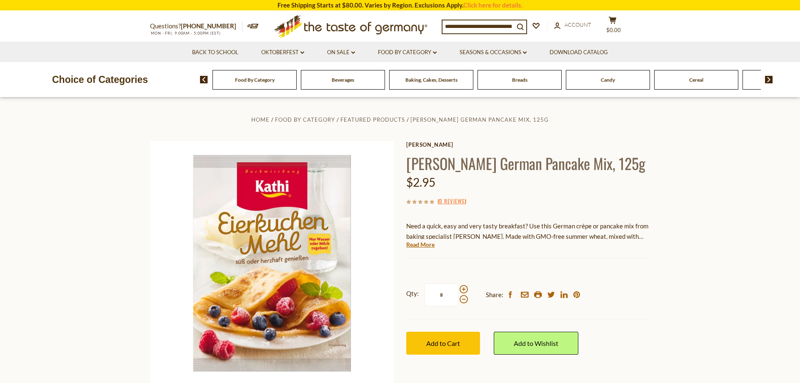
click at [772, 79] on img at bounding box center [769, 80] width 8 height 8
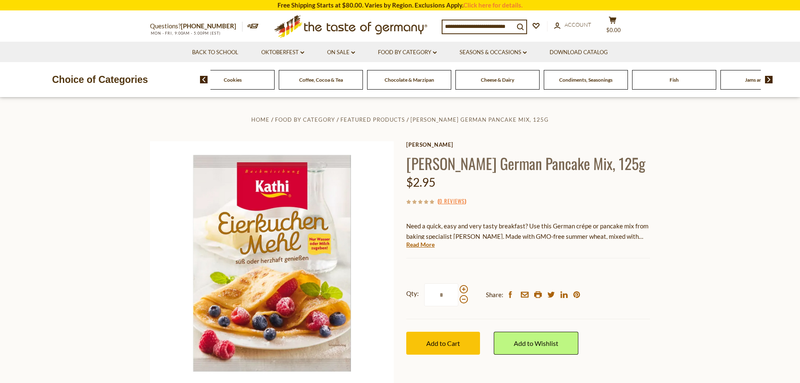
click at [772, 79] on img at bounding box center [769, 80] width 8 height 8
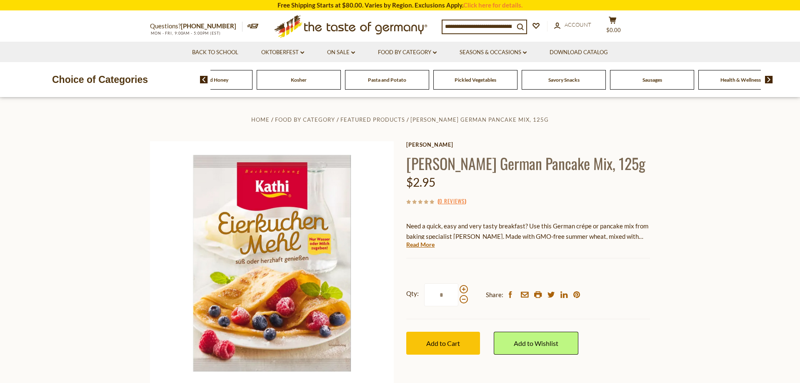
click at [772, 79] on img at bounding box center [769, 80] width 8 height 8
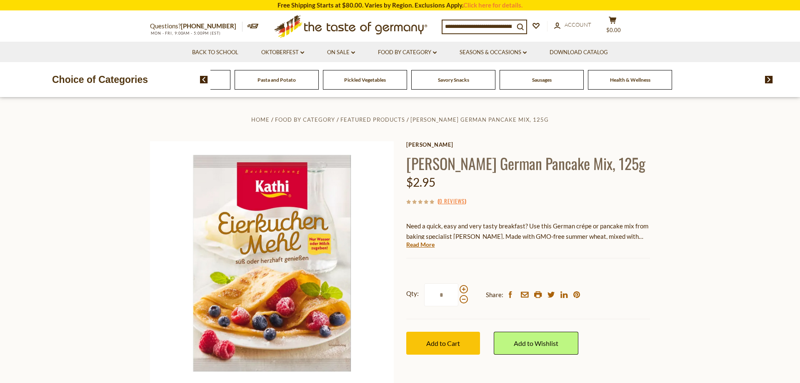
click at [772, 79] on img at bounding box center [769, 80] width 8 height 8
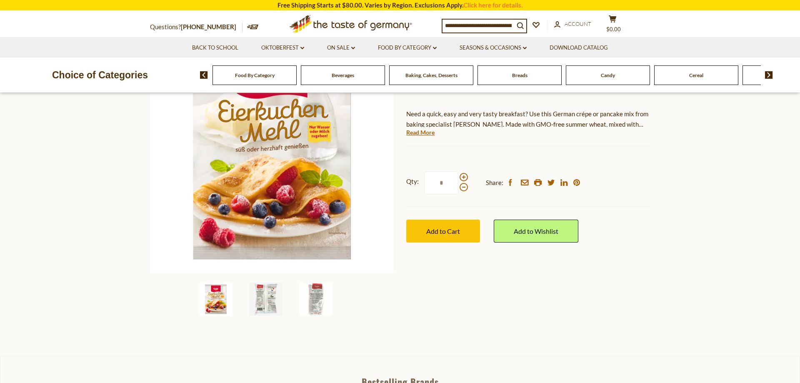
scroll to position [128, 0]
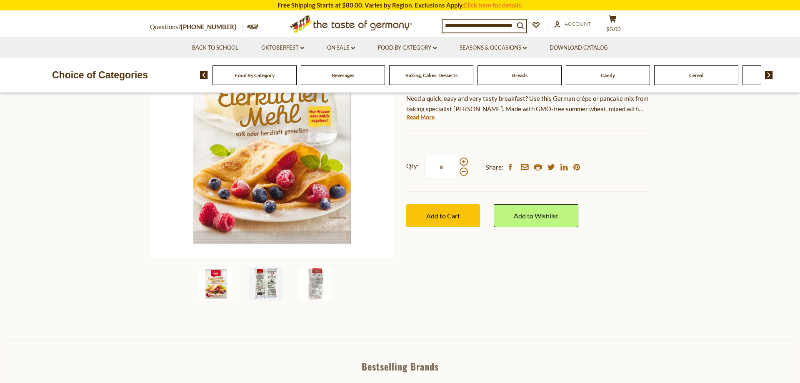
click at [273, 278] on img at bounding box center [265, 283] width 33 height 33
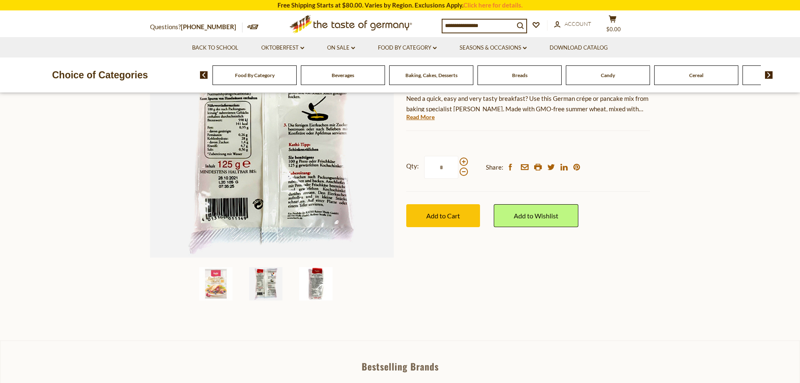
click at [320, 285] on img at bounding box center [315, 283] width 33 height 33
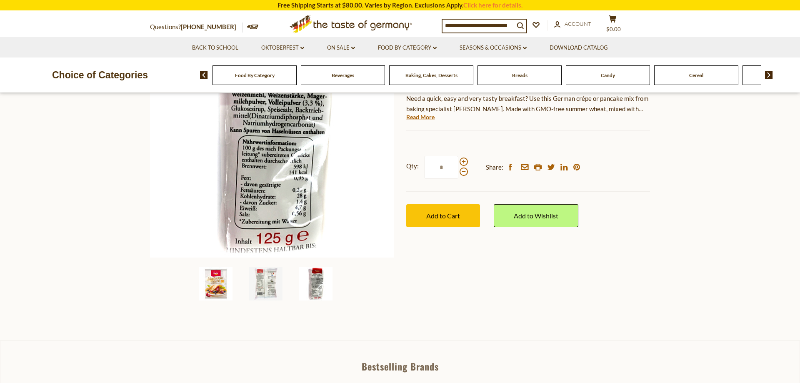
click at [218, 284] on img at bounding box center [215, 283] width 33 height 33
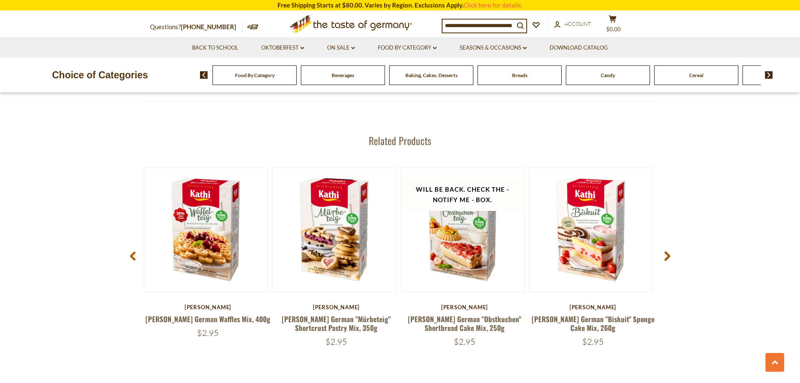
scroll to position [1020, 0]
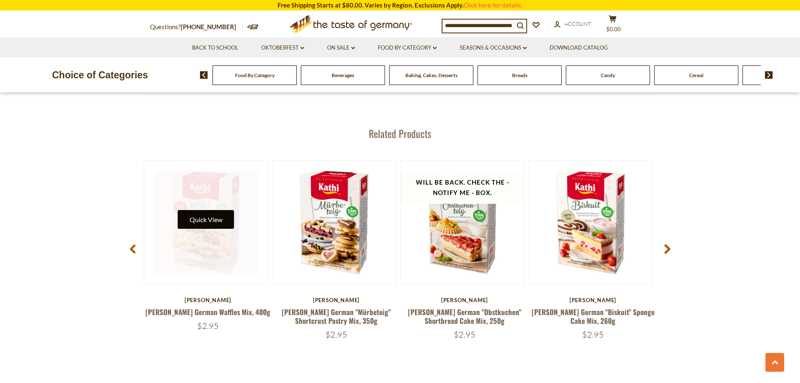
click at [196, 221] on button "Quick View" at bounding box center [206, 219] width 56 height 19
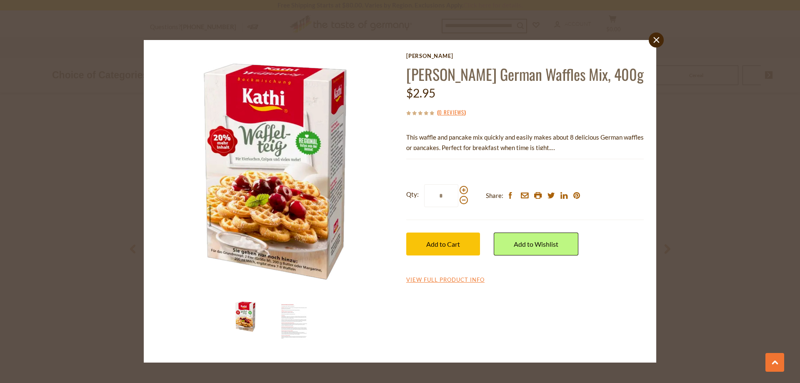
click at [248, 316] on img at bounding box center [245, 316] width 33 height 33
click at [298, 328] on img at bounding box center [294, 321] width 33 height 43
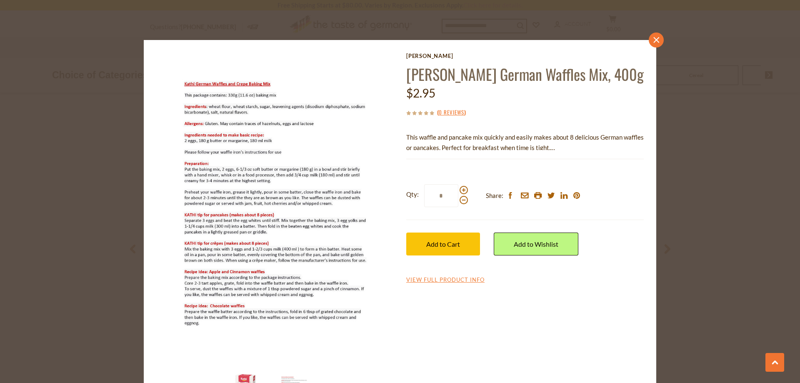
click at [660, 38] on link "close" at bounding box center [656, 40] width 15 height 15
